Goal: Information Seeking & Learning: Learn about a topic

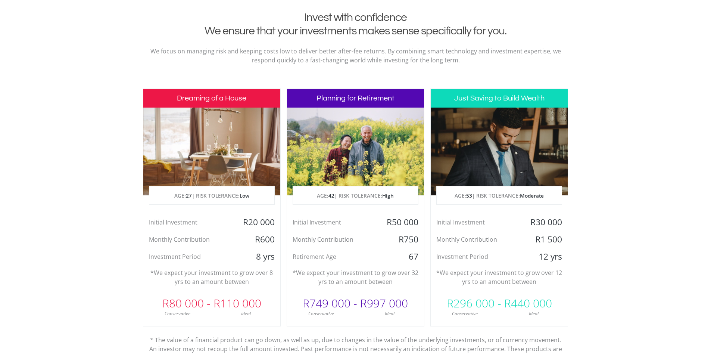
scroll to position [299, 0]
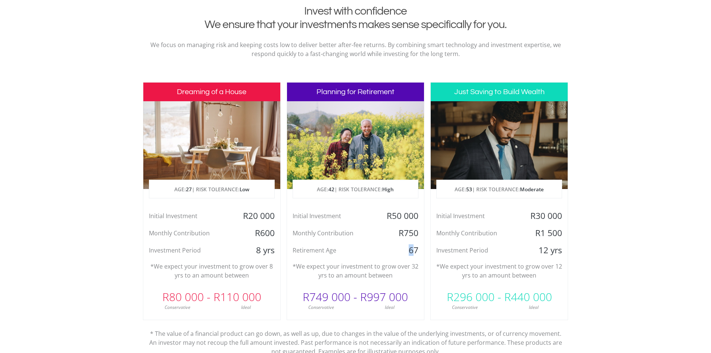
drag, startPoint x: 410, startPoint y: 249, endPoint x: 414, endPoint y: 249, distance: 4.1
click at [414, 249] on div "67" at bounding box center [402, 250] width 46 height 11
drag, startPoint x: 313, startPoint y: 299, endPoint x: 344, endPoint y: 300, distance: 30.3
click at [342, 300] on div "R749 000 - R997 000" at bounding box center [355, 297] width 137 height 22
click at [376, 299] on div "R749 000 - R997 000" at bounding box center [355, 297] width 137 height 22
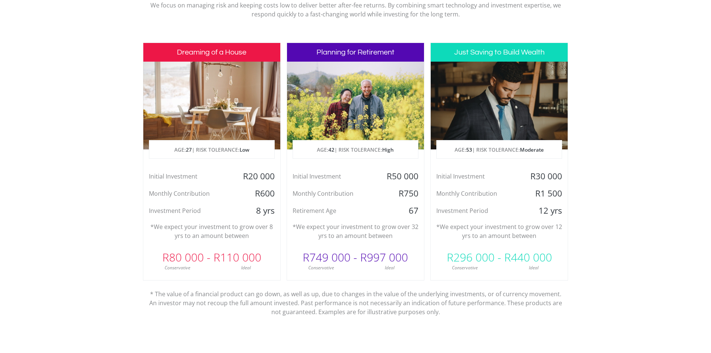
scroll to position [342, 0]
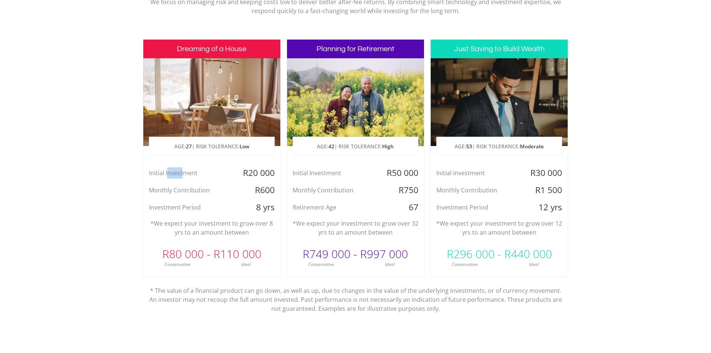
click at [186, 175] on div "Initial Investment" at bounding box center [188, 172] width 91 height 11
drag, startPoint x: 166, startPoint y: 191, endPoint x: 212, endPoint y: 188, distance: 46.8
click at [211, 188] on div "Monthly Contribution" at bounding box center [188, 189] width 91 height 11
drag, startPoint x: 160, startPoint y: 207, endPoint x: 187, endPoint y: 206, distance: 26.5
click at [186, 206] on div "Investment Period" at bounding box center [188, 207] width 91 height 11
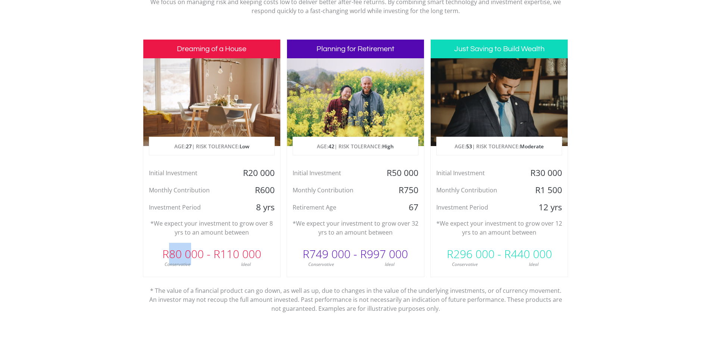
drag, startPoint x: 168, startPoint y: 255, endPoint x: 189, endPoint y: 255, distance: 20.9
click at [189, 255] on div "R80 000 - R110 000" at bounding box center [211, 254] width 137 height 22
drag, startPoint x: 229, startPoint y: 256, endPoint x: 257, endPoint y: 257, distance: 28.4
click at [257, 257] on div "R80 000 - R110 000" at bounding box center [211, 254] width 137 height 22
click at [264, 256] on div "R80 000 - R110 000" at bounding box center [211, 254] width 137 height 22
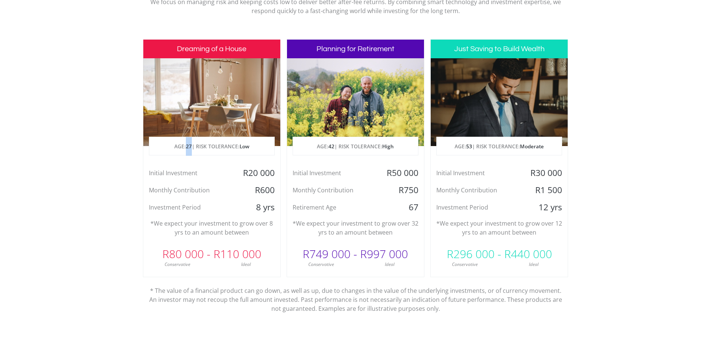
drag, startPoint x: 186, startPoint y: 146, endPoint x: 192, endPoint y: 146, distance: 5.6
click at [192, 146] on p "AGE: [DEMOGRAPHIC_DATA] | RISK TOLERANCE: Low" at bounding box center [211, 146] width 125 height 19
click at [116, 157] on section "Invest with confidence We ensure that your investments makes sense specifically…" at bounding box center [355, 158] width 711 height 393
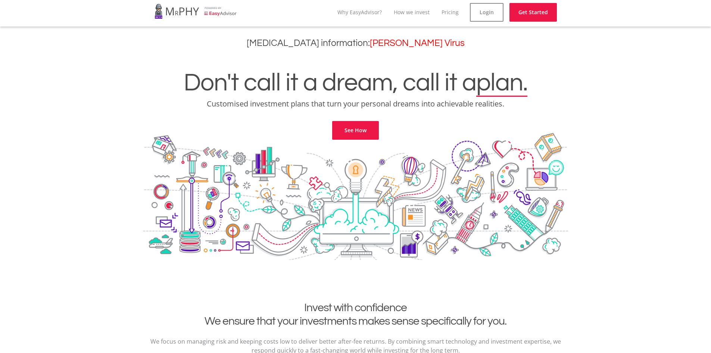
scroll to position [0, 0]
